Goal: Communication & Community: Share content

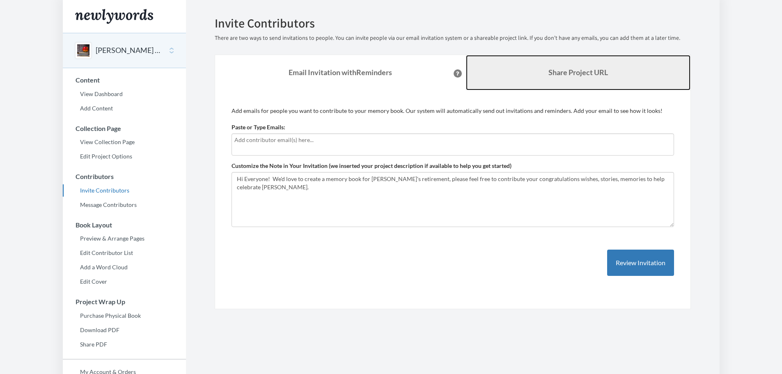
click at [571, 78] on link "Share Project URL" at bounding box center [578, 72] width 225 height 35
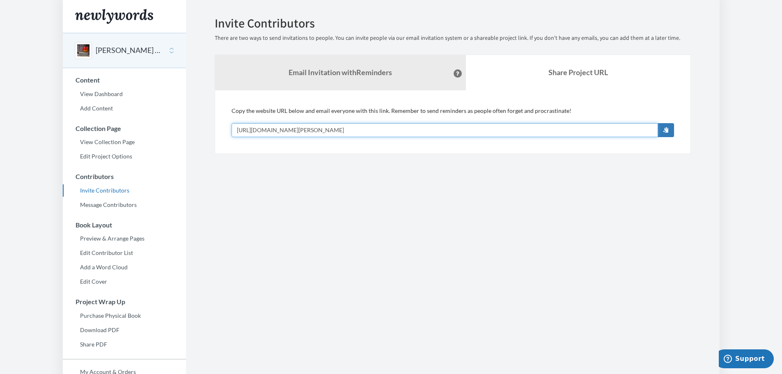
drag, startPoint x: 427, startPoint y: 130, endPoint x: 228, endPoint y: 124, distance: 199.3
click at [228, 124] on div "Add emails for people you want to contribute to your memory book. Our system wi…" at bounding box center [453, 122] width 476 height 64
click at [302, 230] on section "Emails have been sent! Invite Contributors There are two ways to send invitatio…" at bounding box center [453, 224] width 534 height 449
click at [102, 110] on link "Add Content" at bounding box center [124, 108] width 123 height 12
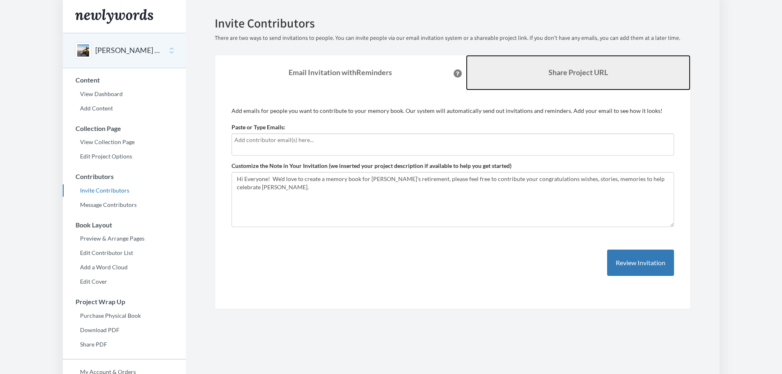
click at [549, 69] on b "Share Project URL" at bounding box center [579, 72] width 60 height 9
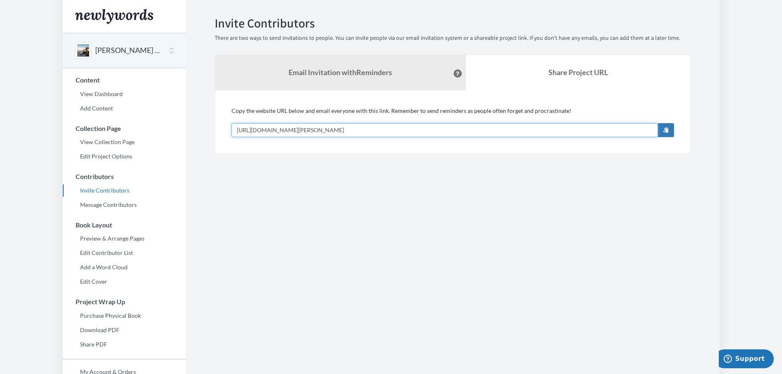
drag, startPoint x: 379, startPoint y: 130, endPoint x: 216, endPoint y: 126, distance: 163.9
click at [216, 126] on div "Add emails for people you want to contribute to your memory book. Our system wi…" at bounding box center [453, 122] width 476 height 64
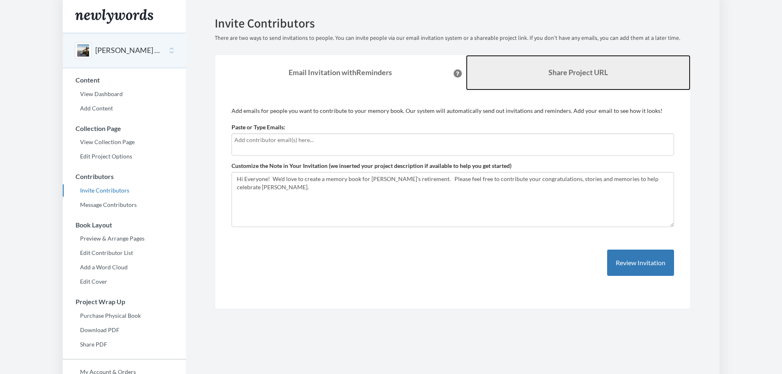
click at [526, 76] on link "Share Project URL" at bounding box center [578, 72] width 225 height 35
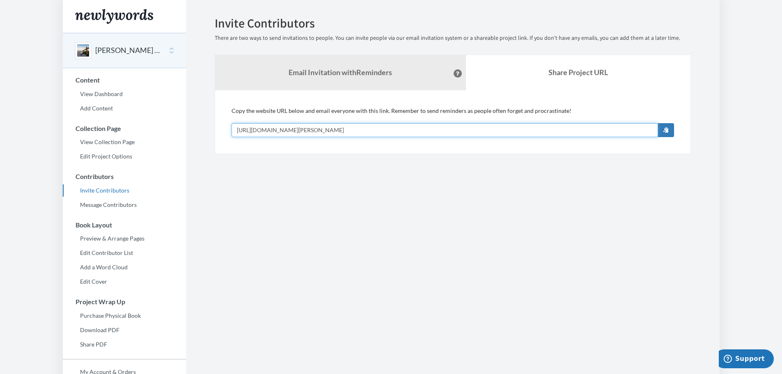
drag, startPoint x: 372, startPoint y: 130, endPoint x: 232, endPoint y: 133, distance: 140.5
click at [232, 133] on input "[URL][DOMAIN_NAME][PERSON_NAME]" at bounding box center [445, 130] width 427 height 14
